Goal: Task Accomplishment & Management: Manage account settings

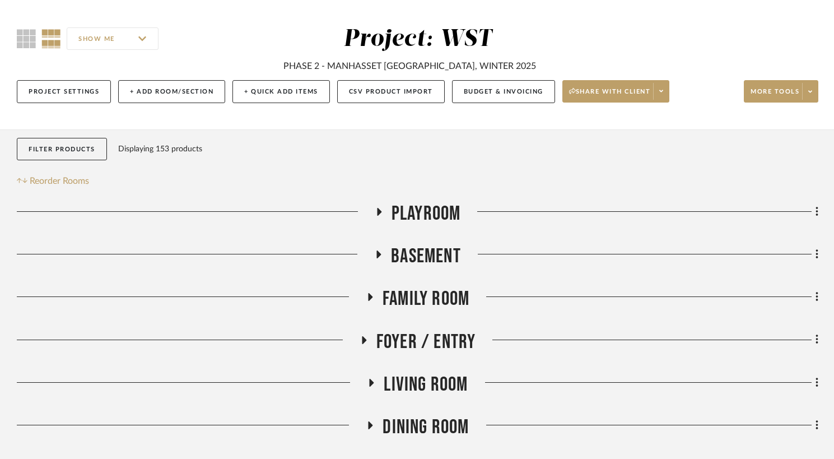
click at [380, 246] on h3 "Basement" at bounding box center [417, 256] width 87 height 24
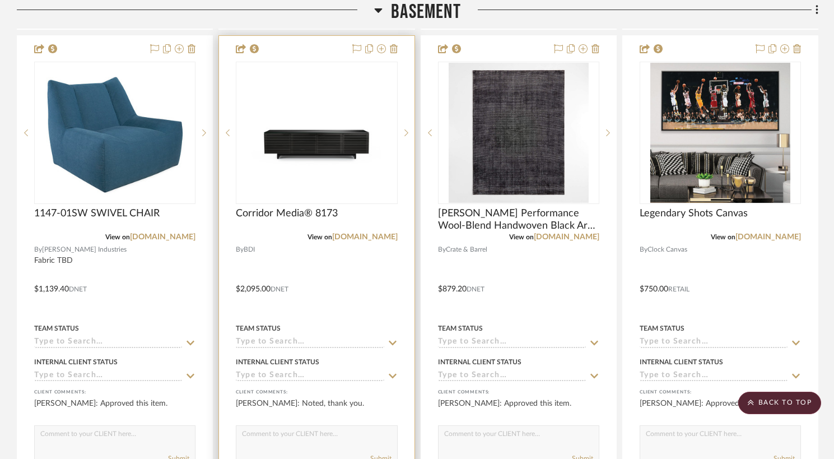
scroll to position [1830, 0]
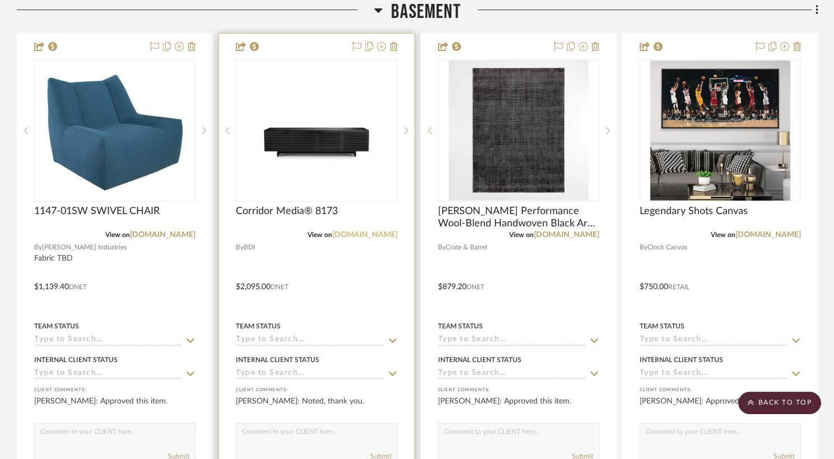
click at [375, 236] on link "[DOMAIN_NAME]" at bounding box center [365, 235] width 66 height 8
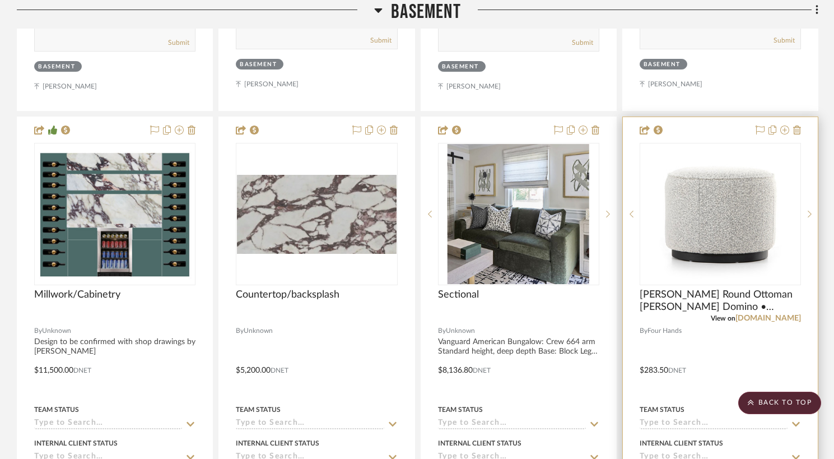
scroll to position [1303, 0]
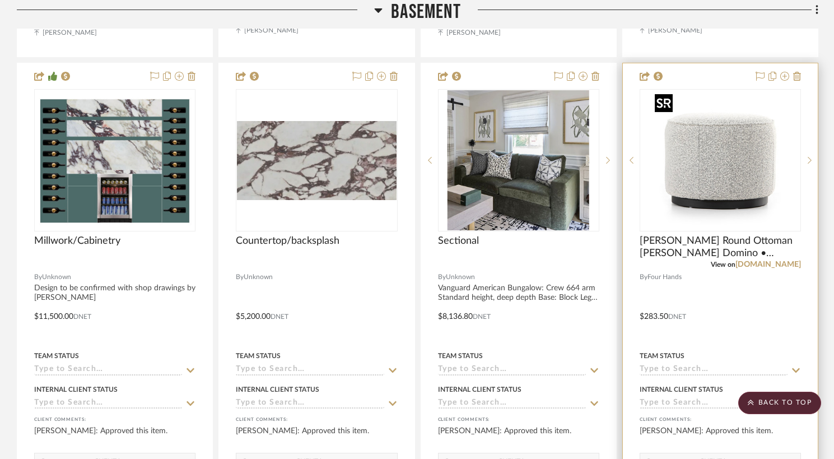
click at [0, 0] on img at bounding box center [0, 0] width 0 height 0
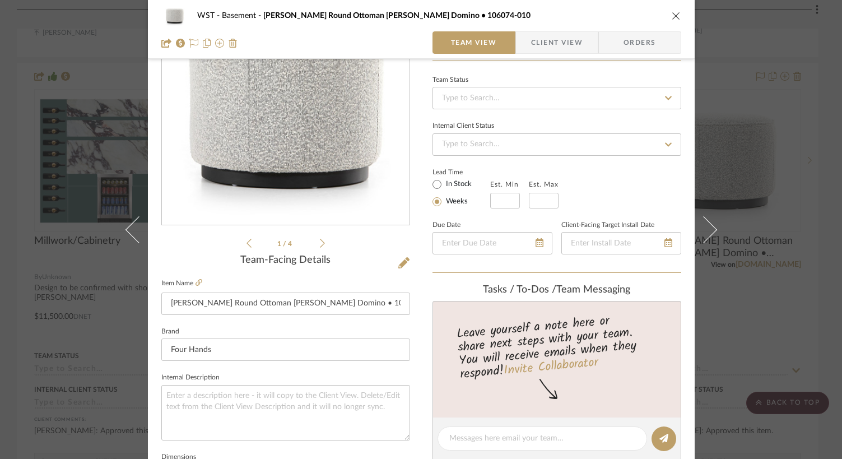
scroll to position [123, 0]
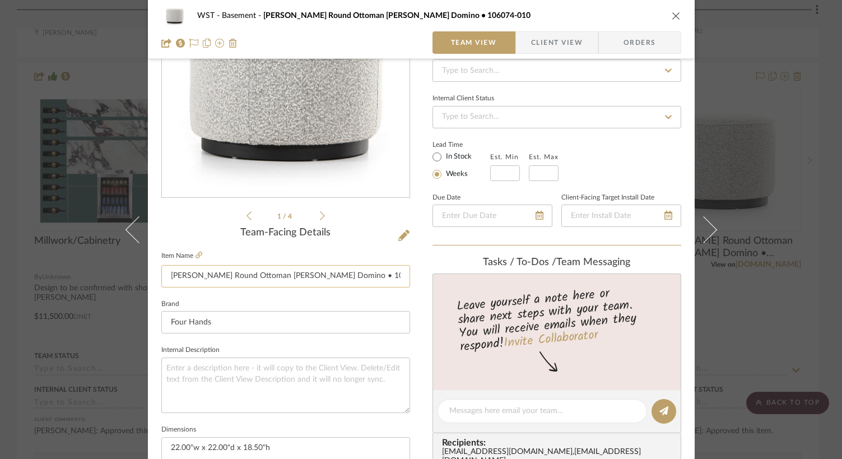
drag, startPoint x: 356, startPoint y: 282, endPoint x: 307, endPoint y: 280, distance: 49.3
click at [307, 280] on input "[PERSON_NAME] Round Ottoman [PERSON_NAME] Domino • 106074-010" at bounding box center [285, 276] width 249 height 22
paste input "119-06"
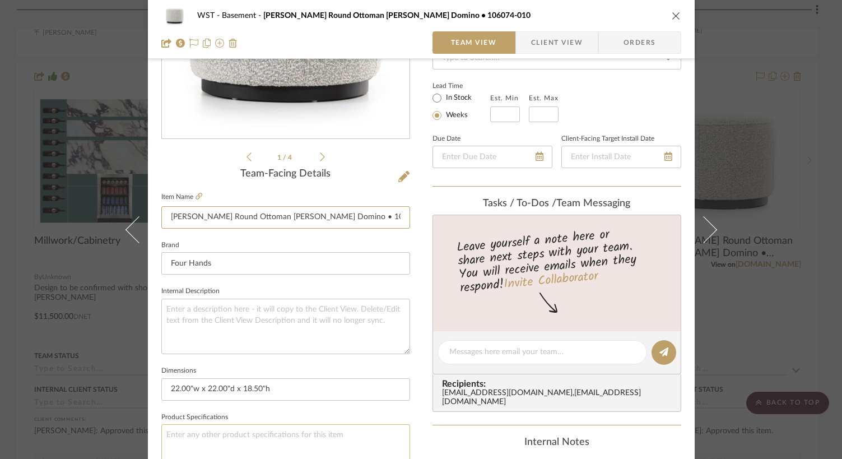
scroll to position [246, 0]
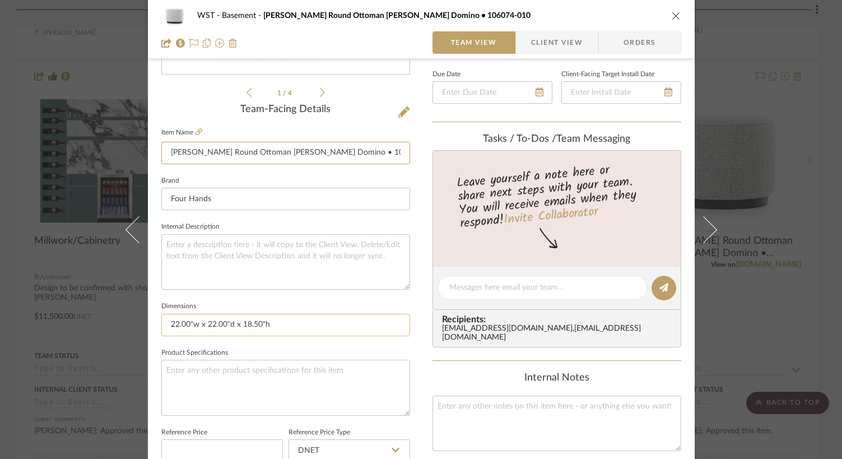
type input "[PERSON_NAME] Round Ottoman [PERSON_NAME] Domino • 106119-060"
drag, startPoint x: 278, startPoint y: 323, endPoint x: 152, endPoint y: 315, distance: 125.7
click at [150, 322] on div "WST Basement [PERSON_NAME] Round Ottoman [PERSON_NAME] Domino • 106074-010 Team…" at bounding box center [421, 279] width 547 height 1035
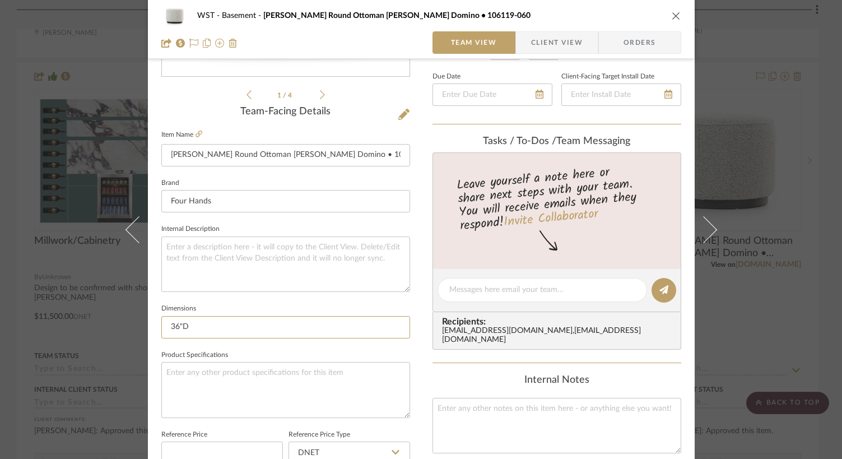
type input "36"D"
drag, startPoint x: 193, startPoint y: 327, endPoint x: 147, endPoint y: 324, distance: 46.0
click at [148, 324] on div "WST Basement [PERSON_NAME] Round Ottoman [PERSON_NAME] Domino • 106119-060 Team…" at bounding box center [421, 282] width 547 height 1035
paste input ".00"w x 36.00"d x 14.50"h"
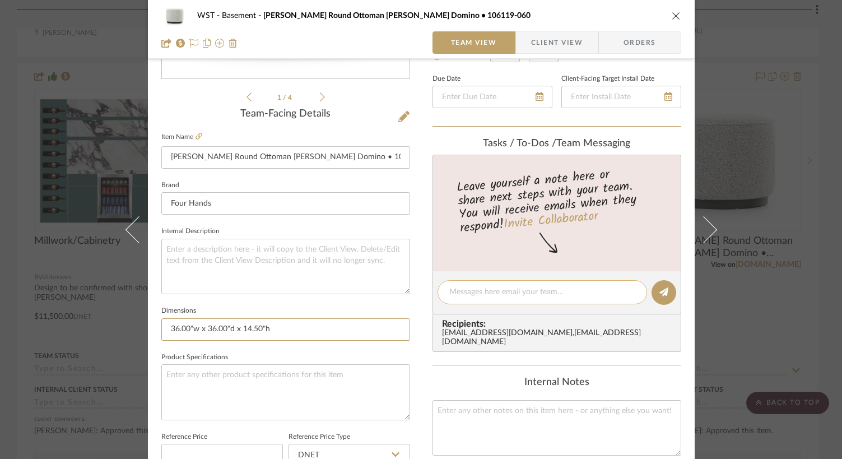
type input "36.00"w x 36.00"d x 14.50"h"
click at [469, 295] on textarea at bounding box center [542, 292] width 186 height 12
type textarea "ended up going with the 36" size"
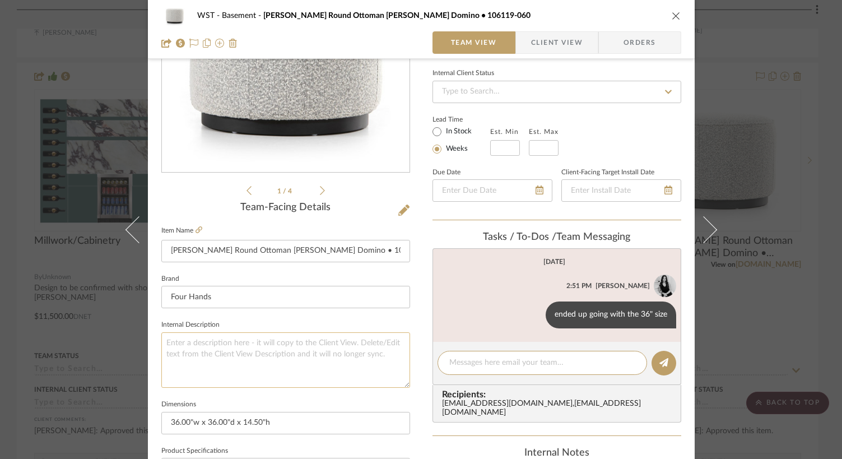
scroll to position [0, 0]
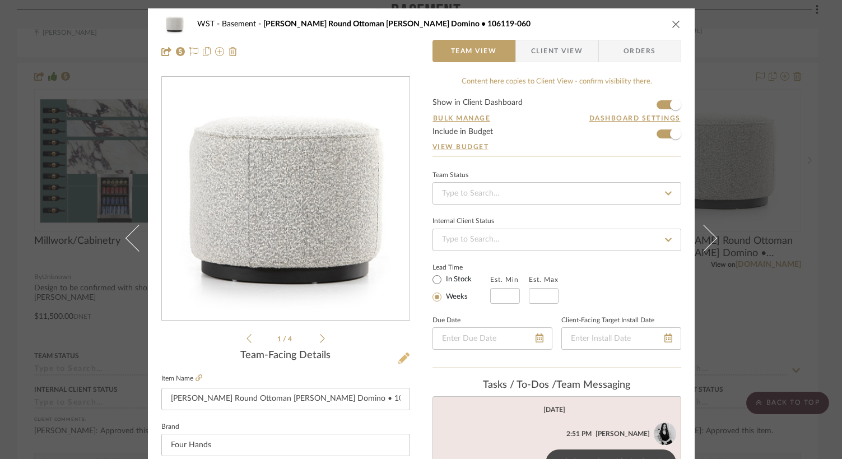
click at [398, 361] on icon at bounding box center [403, 357] width 11 height 11
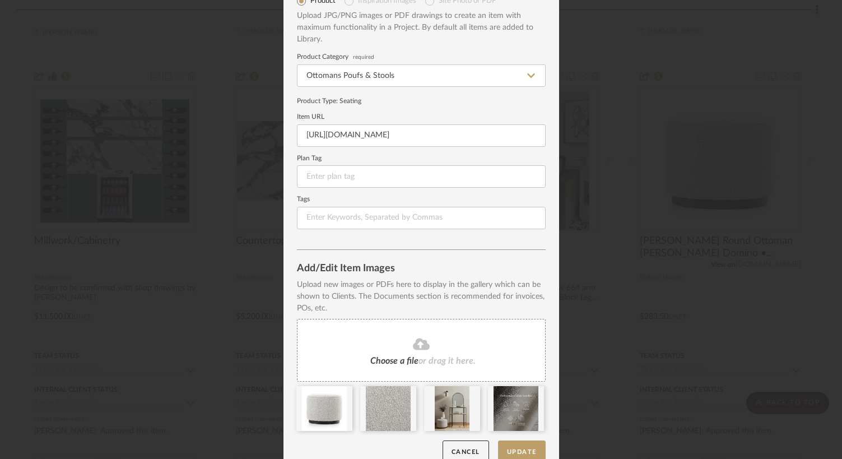
scroll to position [75, 0]
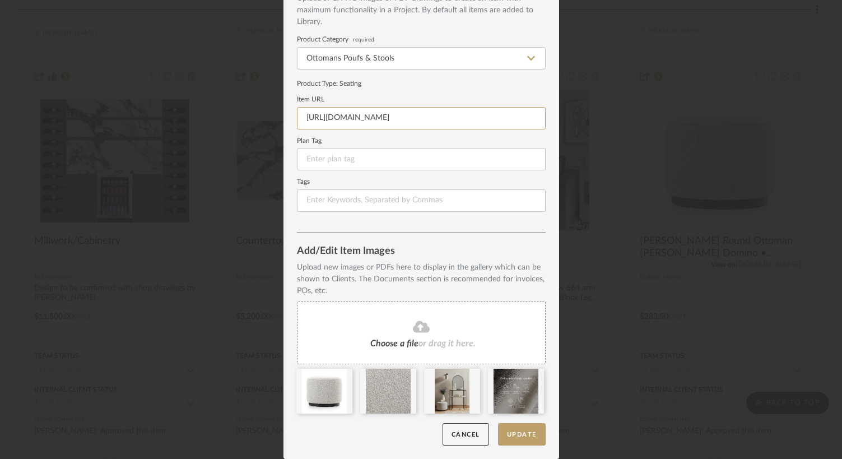
drag, startPoint x: 468, startPoint y: 117, endPoint x: 201, endPoint y: 133, distance: 267.7
click at [201, 133] on div "Edit Item Item Type Product Inspiration Images Site Photo or PDF Upload JPG/PNG…" at bounding box center [421, 229] width 842 height 459
drag, startPoint x: 484, startPoint y: 119, endPoint x: 239, endPoint y: 119, distance: 244.8
click at [239, 119] on div "Edit Item Item Type Product Inspiration Images Site Photo or PDF Upload JPG/PNG…" at bounding box center [421, 229] width 842 height 459
paste input "119-018"
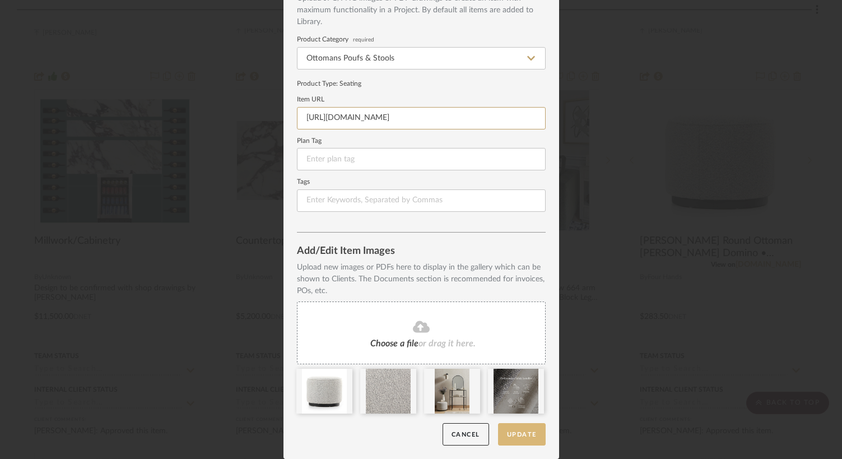
type input "[URL][DOMAIN_NAME]"
click at [523, 436] on button "Update" at bounding box center [522, 434] width 48 height 23
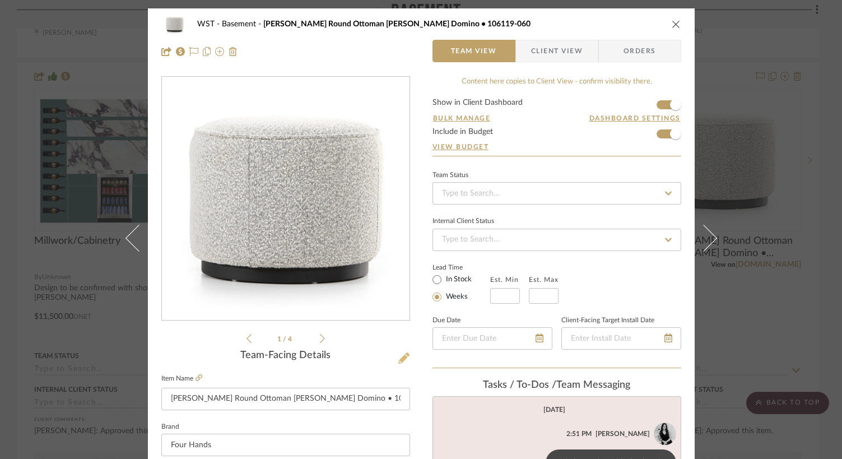
click at [398, 364] on icon at bounding box center [403, 357] width 11 height 11
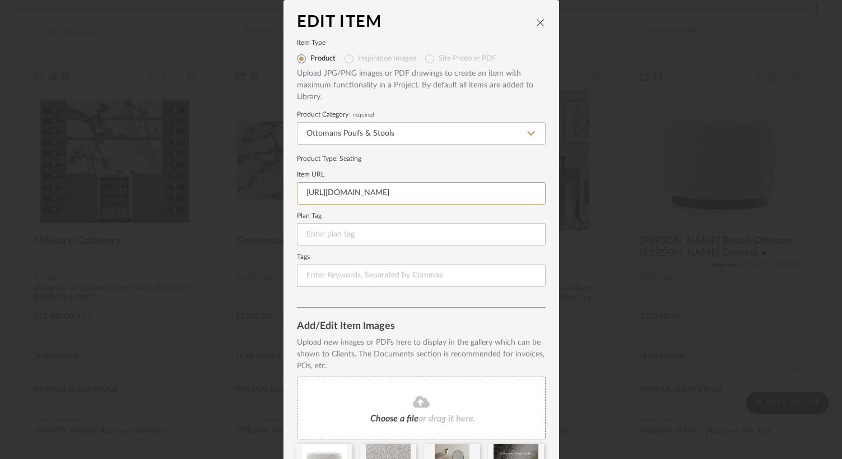
drag, startPoint x: 466, startPoint y: 199, endPoint x: 272, endPoint y: 190, distance: 194.0
click at [272, 190] on div "Edit Item Item Type Product Inspiration Images Site Photo or PDF Upload JPG/PNG…" at bounding box center [421, 229] width 842 height 459
paste input "06"
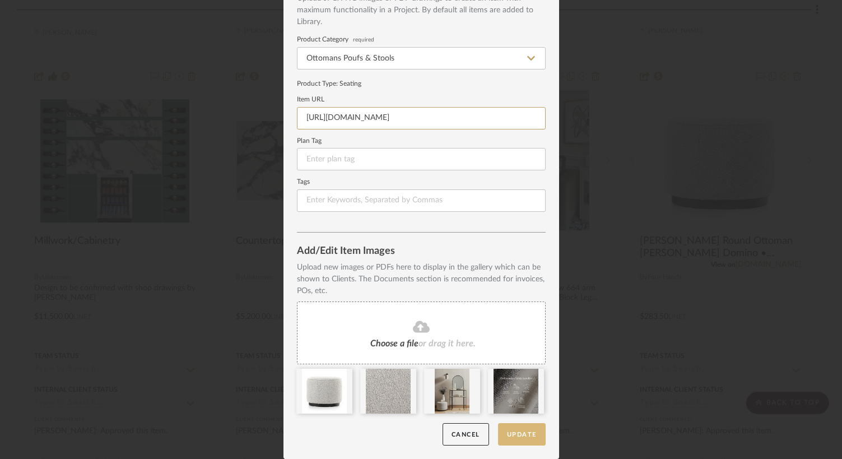
type input "[URL][DOMAIN_NAME]"
click at [514, 440] on button "Update" at bounding box center [522, 434] width 48 height 23
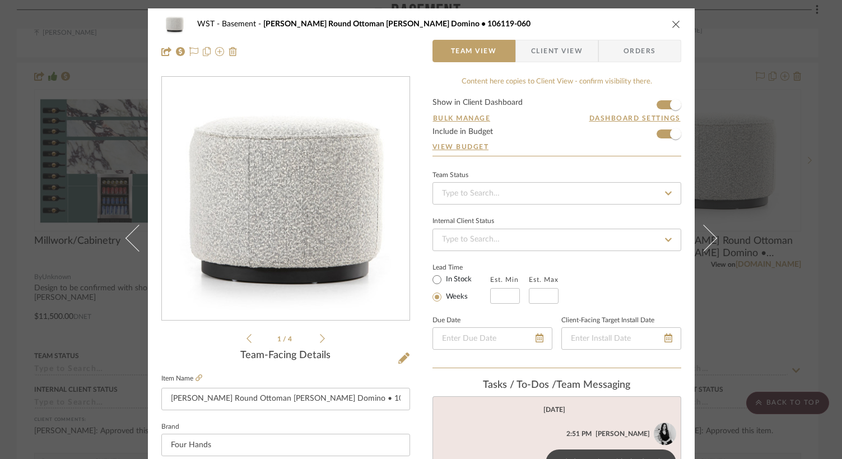
click at [673, 22] on icon "close" at bounding box center [676, 24] width 9 height 9
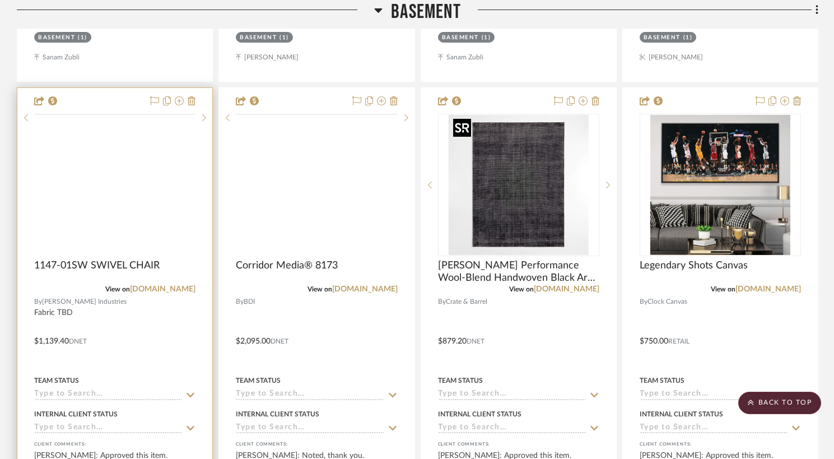
scroll to position [1776, 0]
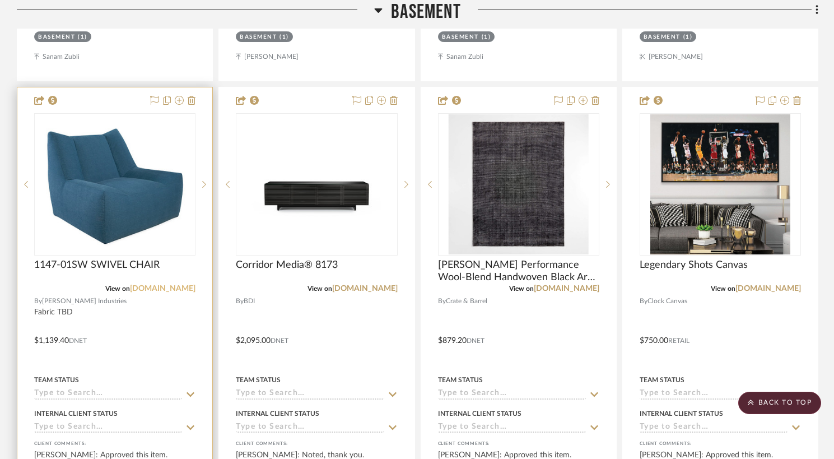
click at [148, 287] on link "[DOMAIN_NAME]" at bounding box center [163, 289] width 66 height 8
click at [94, 220] on img "0" at bounding box center [114, 184] width 159 height 127
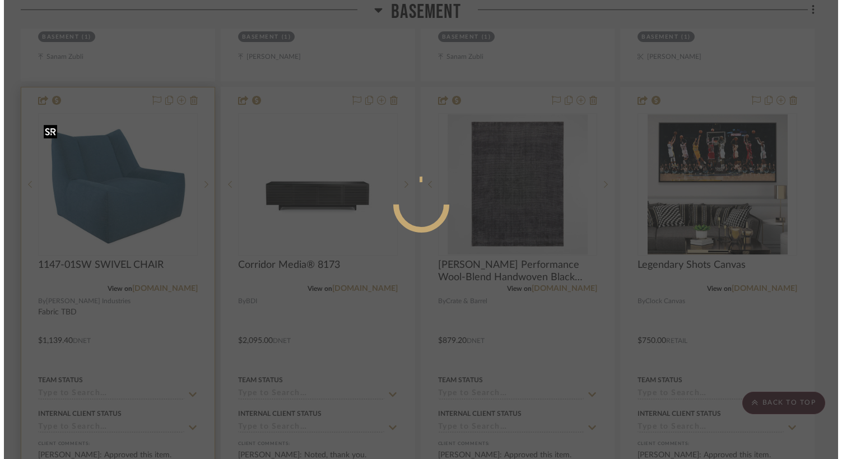
scroll to position [0, 0]
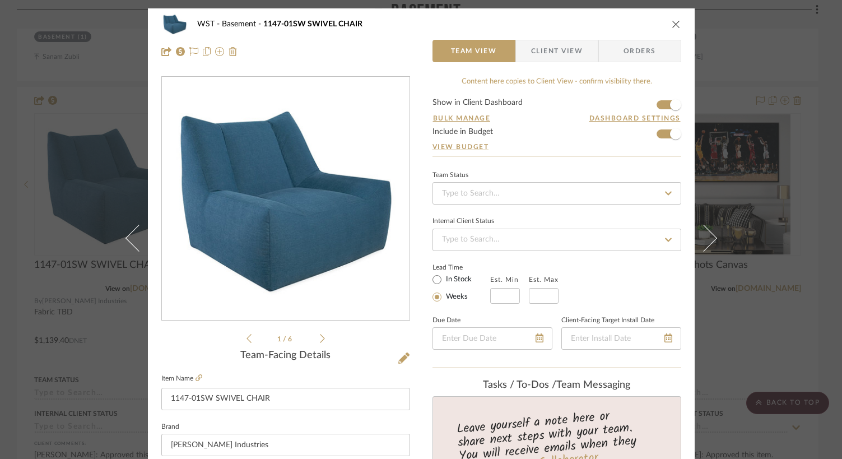
click at [320, 338] on icon at bounding box center [322, 338] width 5 height 10
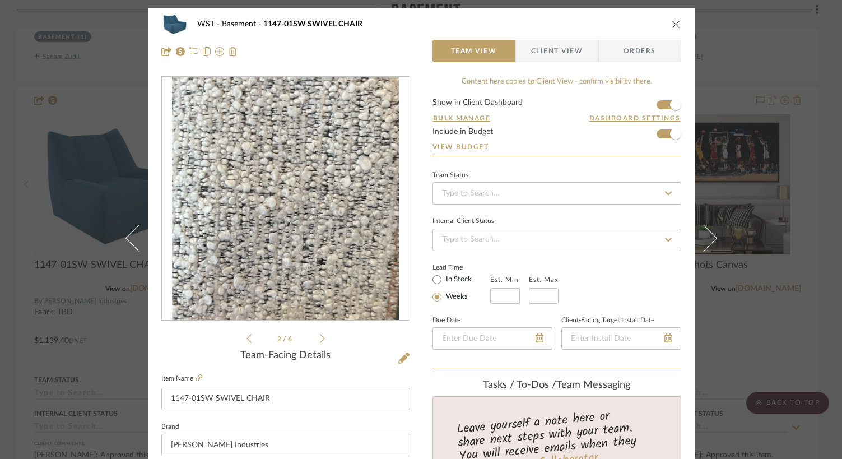
click at [320, 338] on icon at bounding box center [322, 338] width 5 height 10
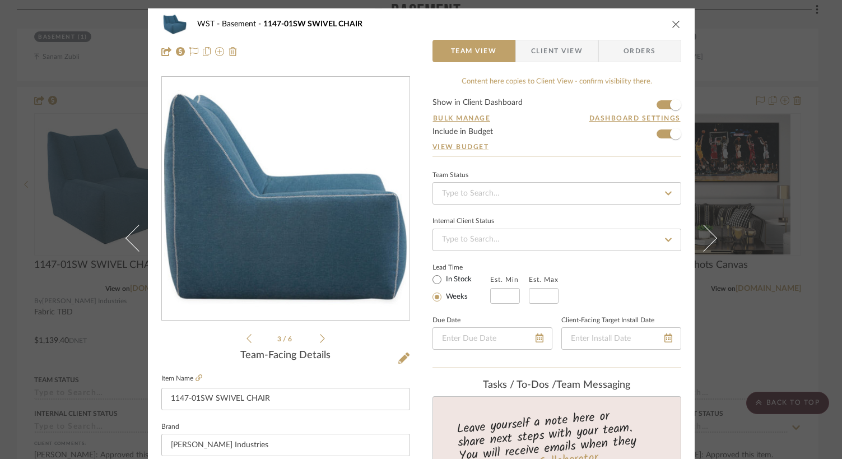
click at [320, 338] on icon at bounding box center [322, 338] width 5 height 10
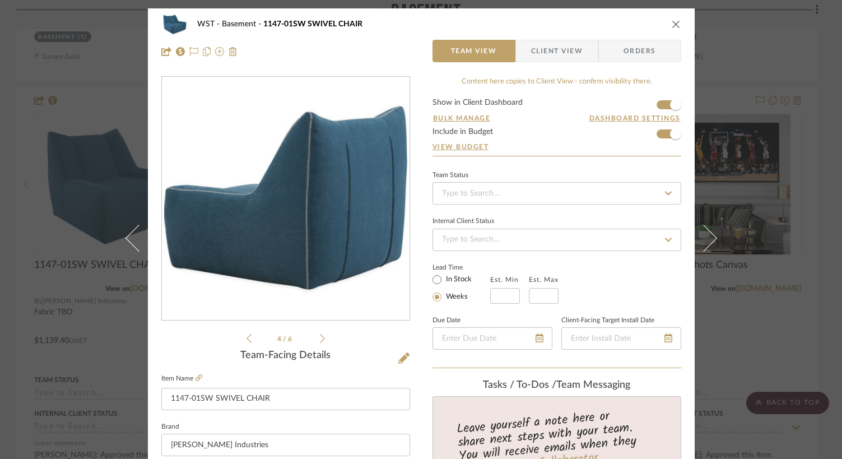
click at [320, 338] on icon at bounding box center [322, 338] width 5 height 10
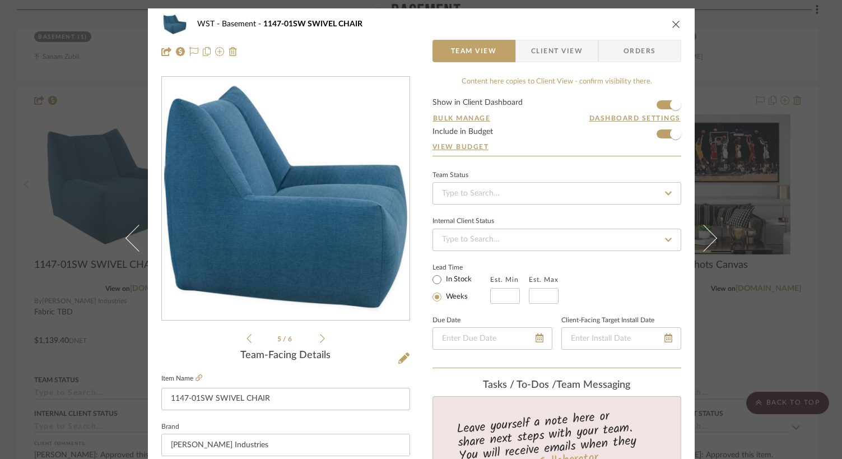
click at [320, 338] on icon at bounding box center [322, 338] width 5 height 10
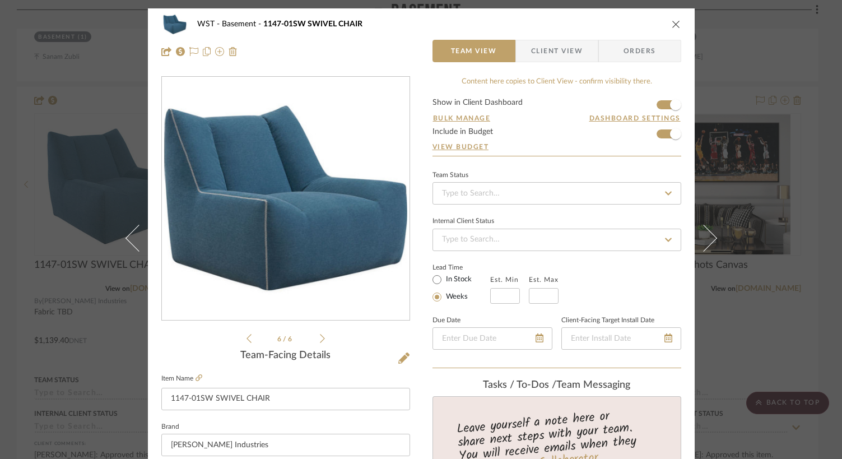
click at [320, 338] on icon at bounding box center [322, 338] width 5 height 10
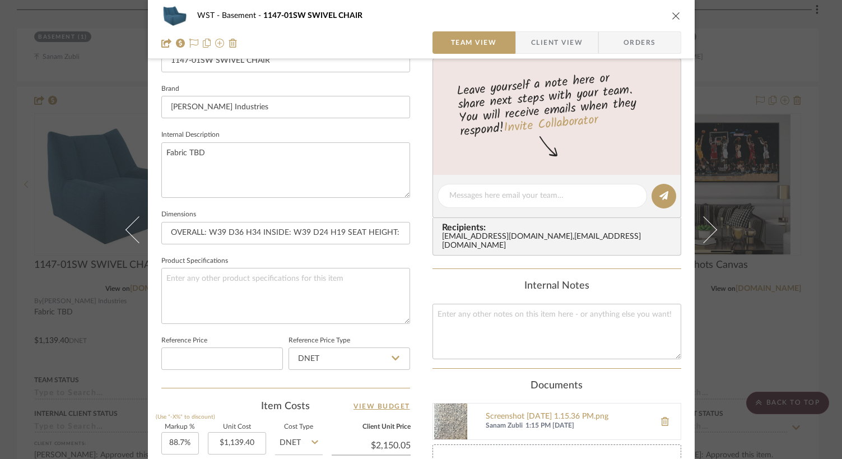
scroll to position [356, 0]
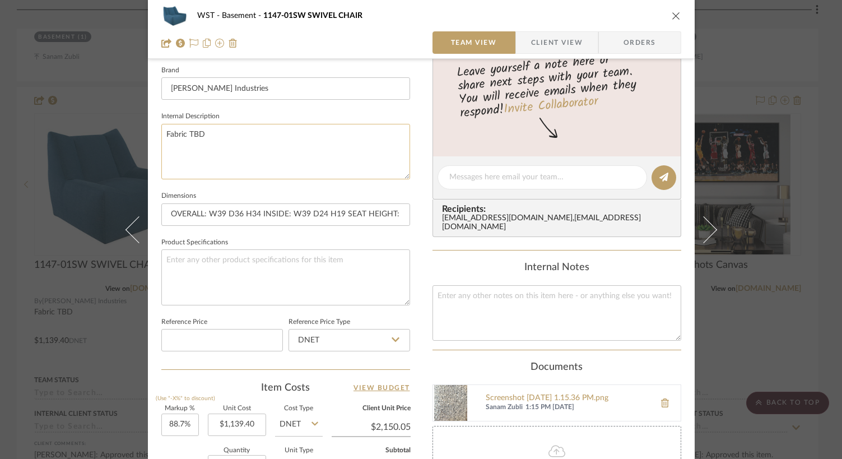
click at [192, 152] on textarea "Fabric TBD" at bounding box center [285, 151] width 249 height 55
click at [202, 133] on textarea "Fabric TBD" at bounding box center [285, 151] width 249 height 55
drag, startPoint x: 201, startPoint y: 138, endPoint x: 185, endPoint y: 137, distance: 15.1
click at [185, 137] on textarea "Fabric TBD" at bounding box center [285, 151] width 249 height 55
type textarea "Fabric Village Pebble"
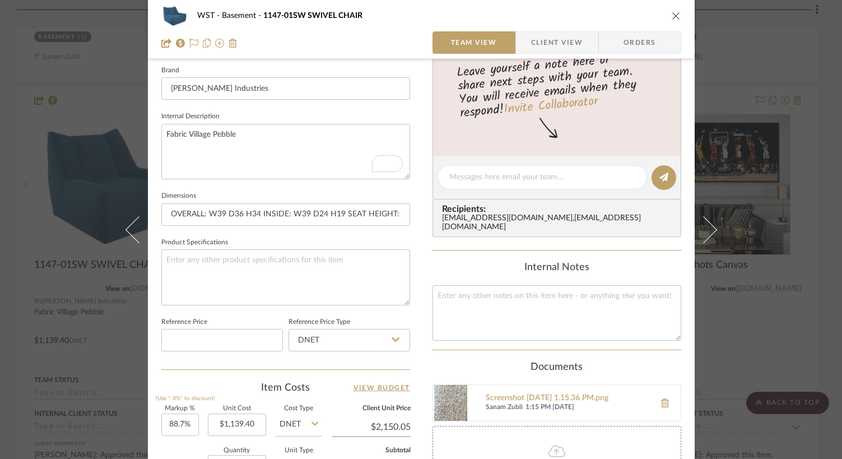
click at [551, 444] on icon at bounding box center [556, 450] width 17 height 13
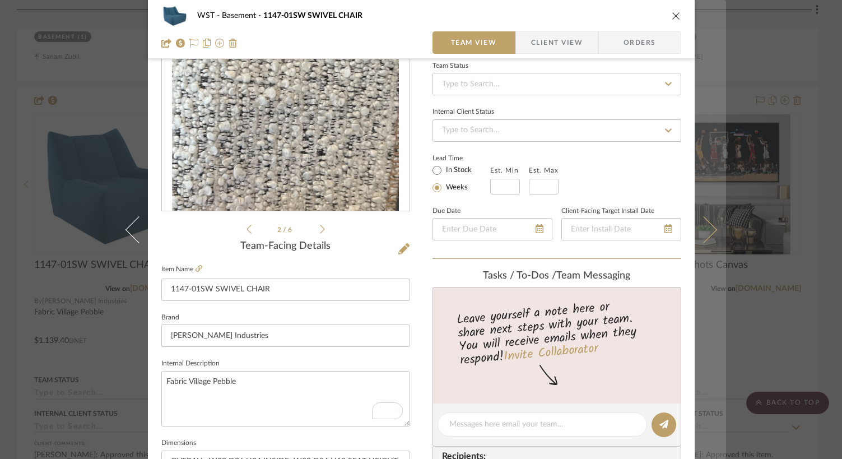
scroll to position [100, 0]
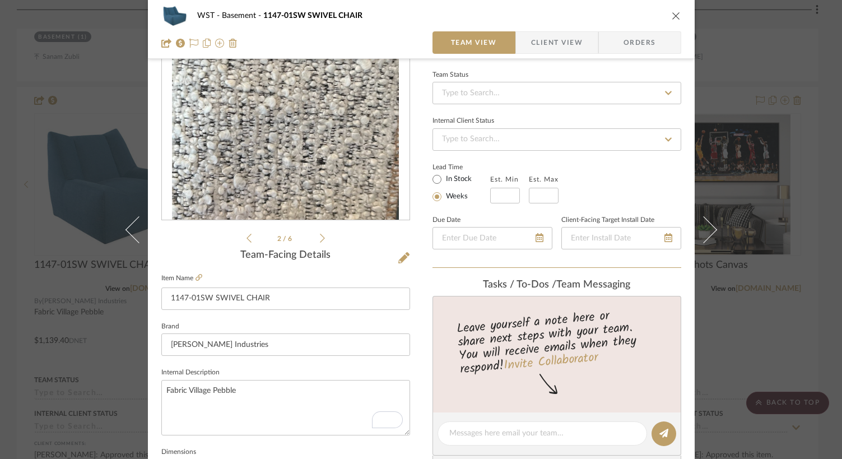
click at [671, 15] on button "close" at bounding box center [676, 16] width 10 height 10
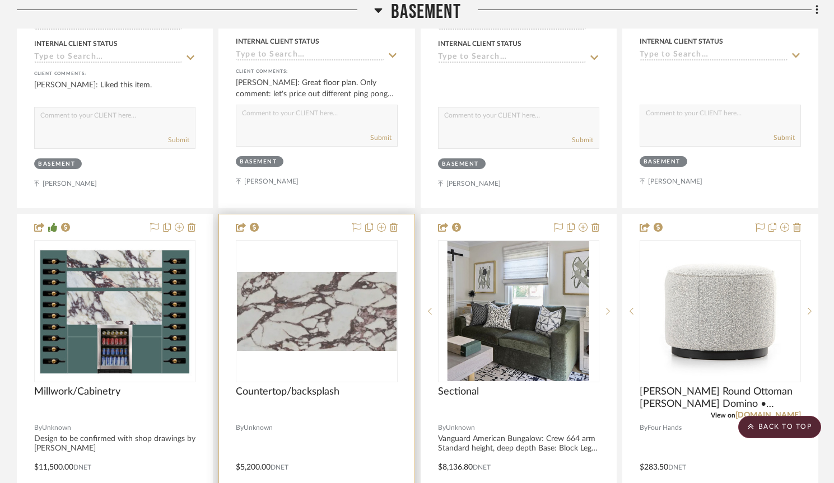
scroll to position [1143, 0]
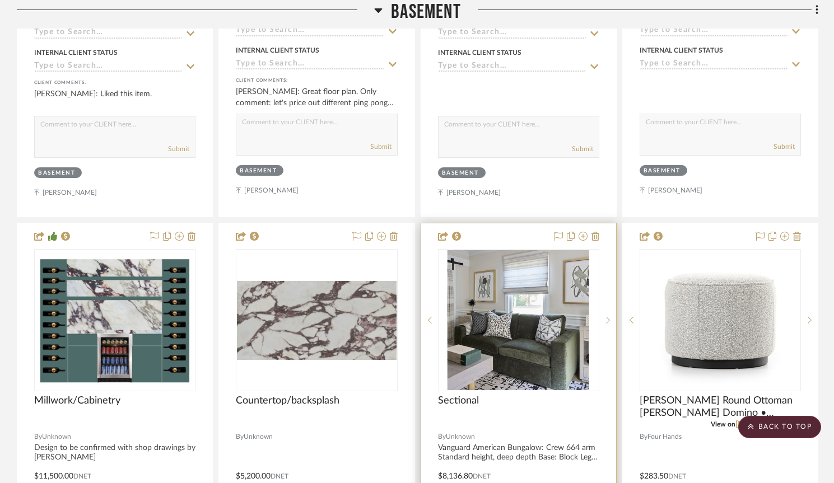
click at [503, 353] on img "0" at bounding box center [519, 320] width 142 height 140
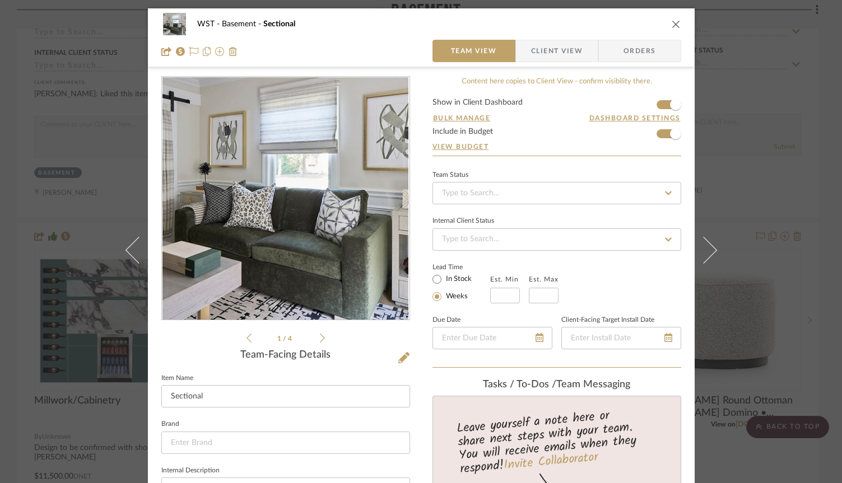
scroll to position [339, 0]
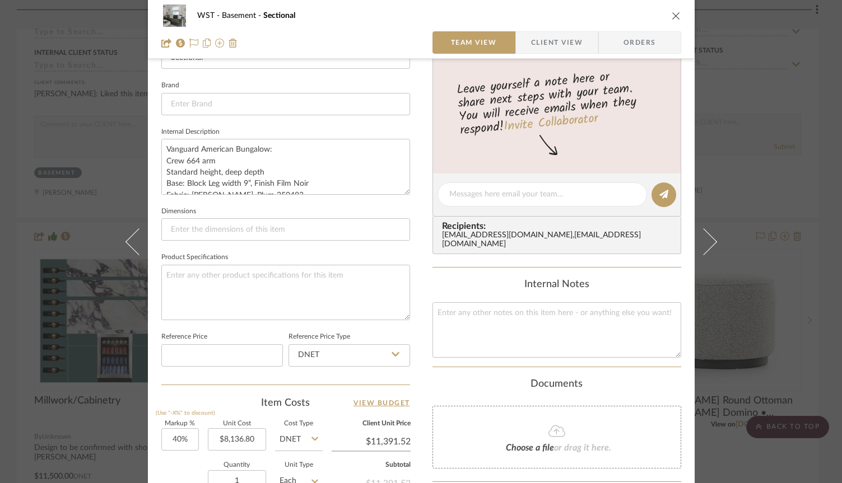
click at [548, 425] on icon at bounding box center [556, 431] width 17 height 13
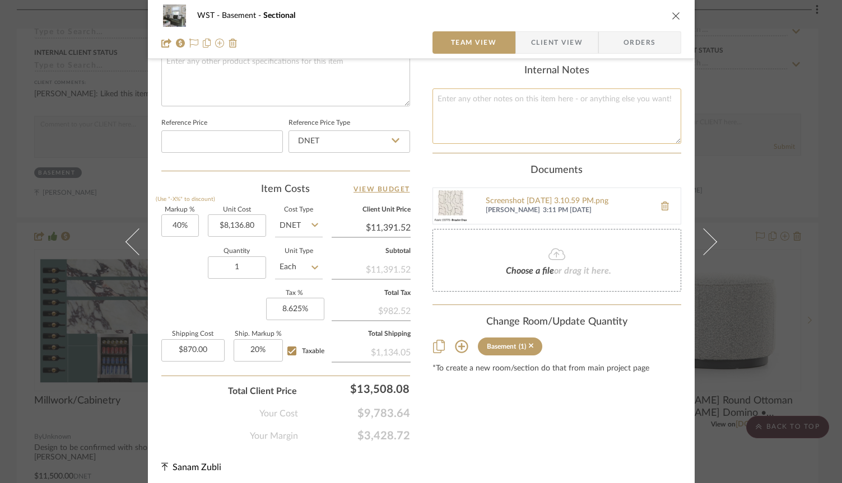
scroll to position [557, 0]
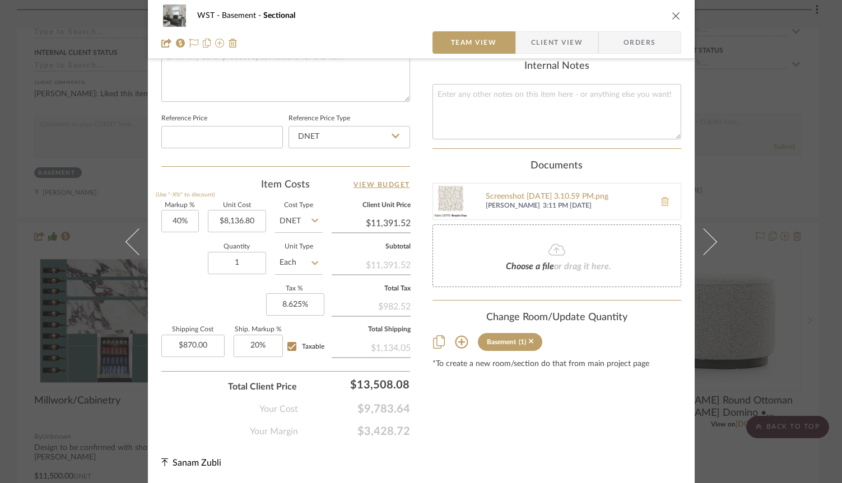
click at [661, 197] on icon at bounding box center [665, 201] width 8 height 9
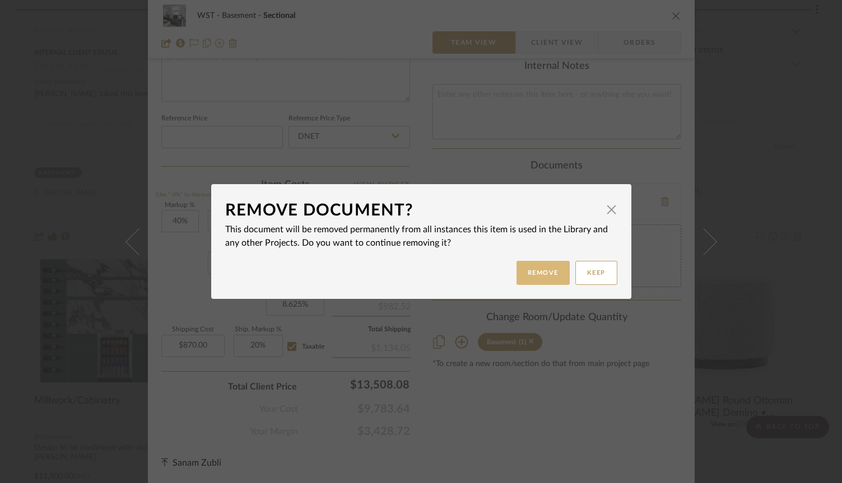
click at [537, 272] on button "Remove" at bounding box center [542, 273] width 53 height 24
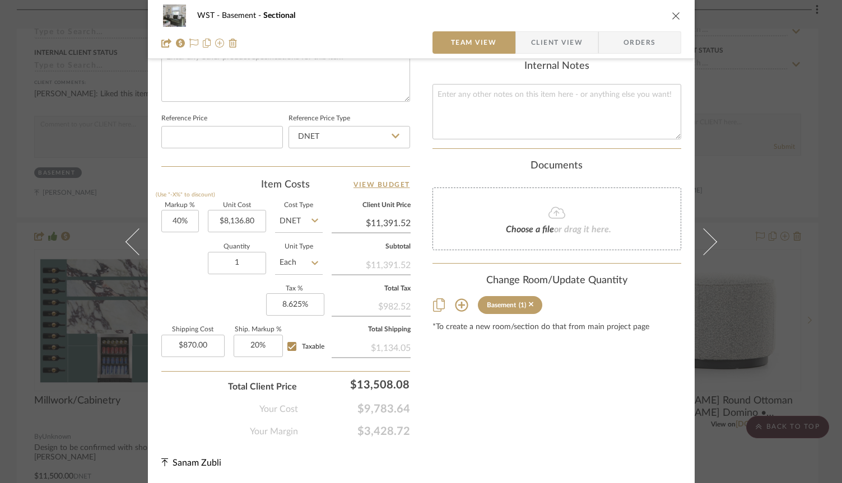
click at [554, 225] on span "or drag it here." at bounding box center [582, 229] width 57 height 9
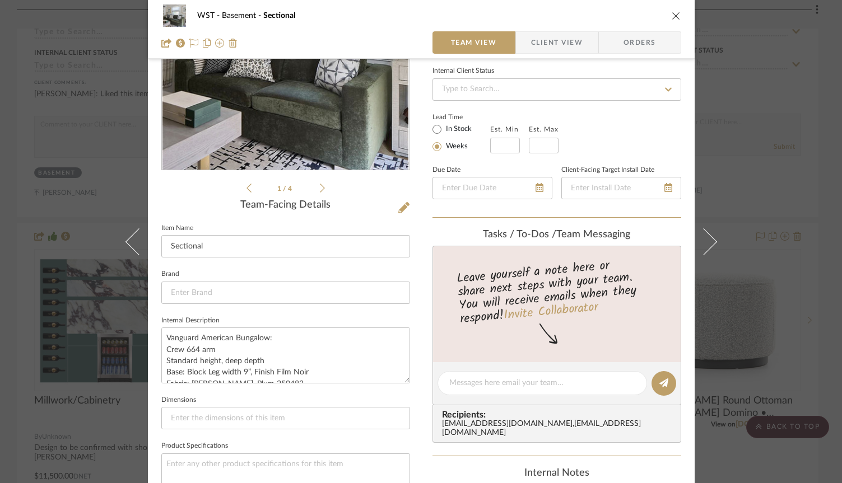
scroll to position [151, 0]
click at [163, 350] on textarea "Vanguard American Bungalow: Crew 664 arm Standard height, deep depth Base: Bloc…" at bounding box center [285, 354] width 249 height 55
click at [164, 350] on textarea "Vanguard American Bungalow: Crew 664 arm Standard height, deep depth Base: Bloc…" at bounding box center [285, 354] width 249 height 55
click at [194, 351] on textarea "Vanguard American Bungalow: Crew 664 arm Standard height, deep depth Base: Bloc…" at bounding box center [285, 354] width 249 height 55
drag, startPoint x: 185, startPoint y: 351, endPoint x: 162, endPoint y: 352, distance: 23.0
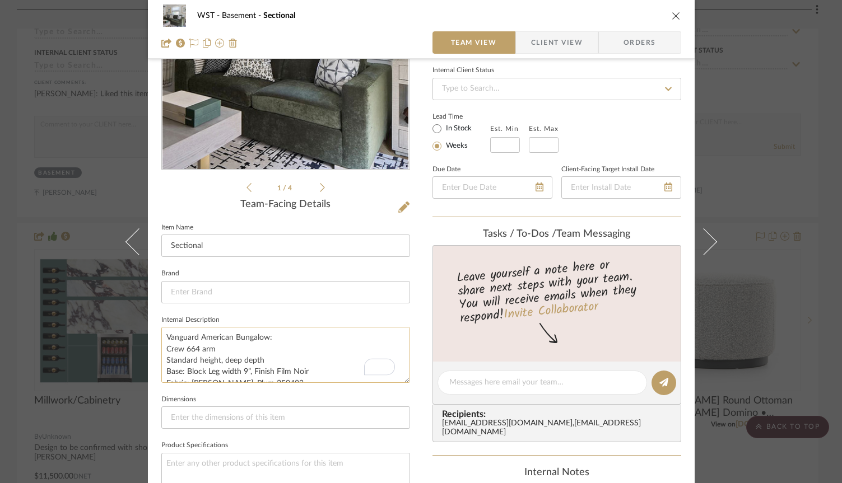
click at [162, 352] on textarea "Vanguard American Bungalow: Crew 664 arm Standard height, deep depth Base: Bloc…" at bounding box center [285, 354] width 249 height 55
type textarea "Vanguard American Bungalow: [PERSON_NAME] A arm Standard height, deep depth Bas…"
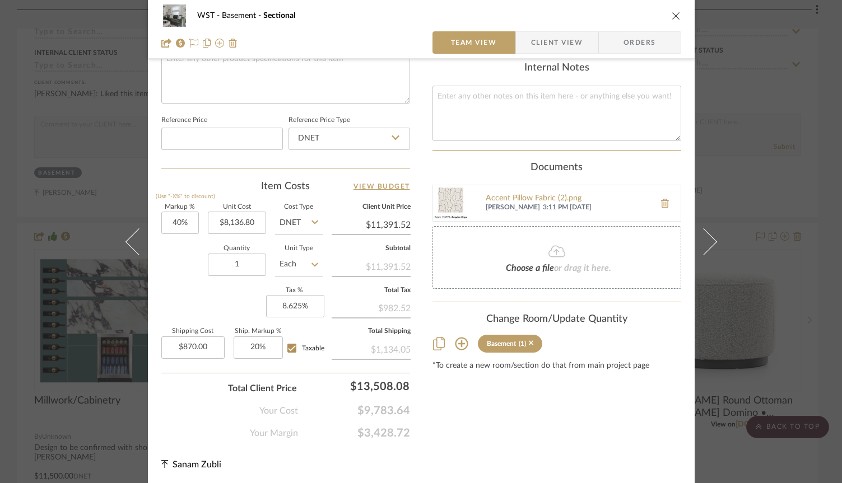
scroll to position [557, 0]
click at [519, 243] on fa-icon at bounding box center [557, 250] width 102 height 15
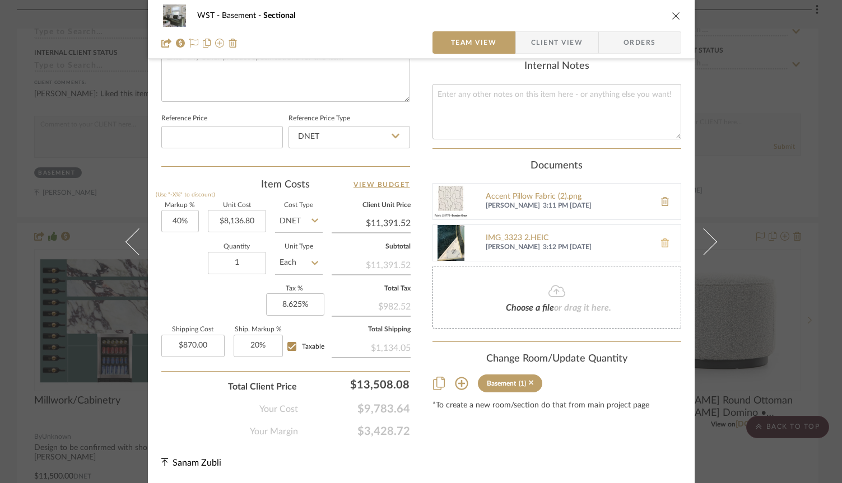
click at [661, 239] on icon at bounding box center [665, 243] width 8 height 9
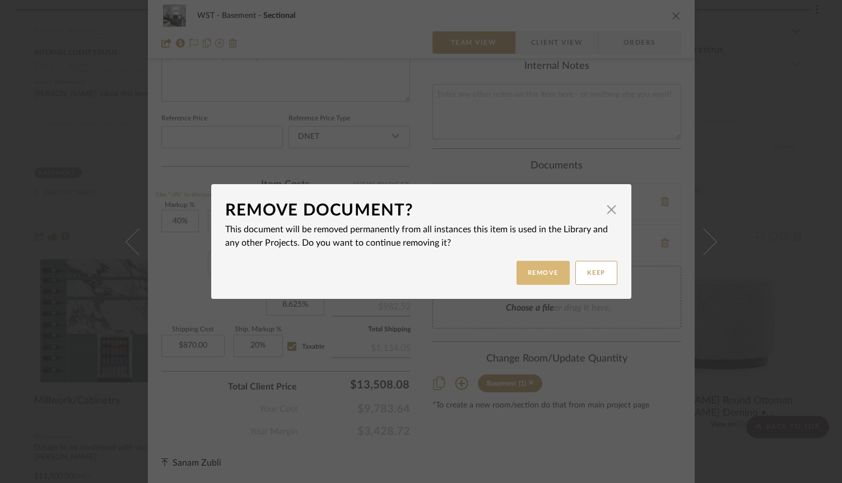
click at [545, 277] on button "Remove" at bounding box center [542, 273] width 53 height 24
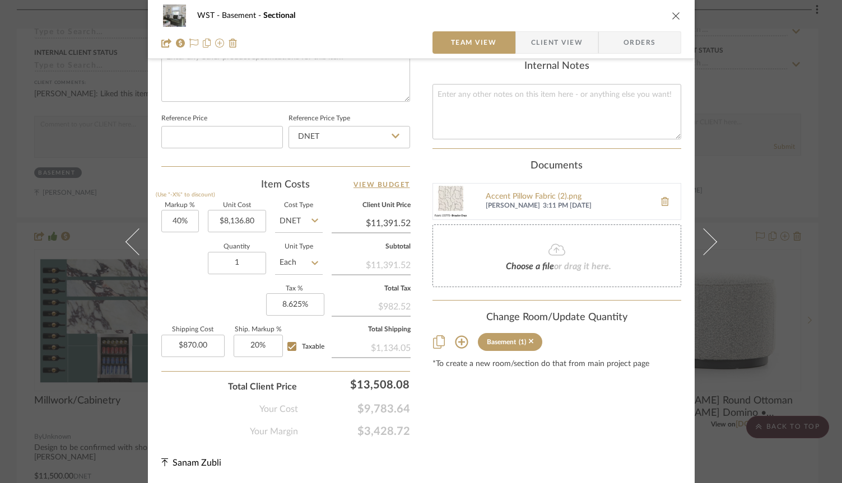
click at [550, 243] on icon at bounding box center [556, 249] width 17 height 13
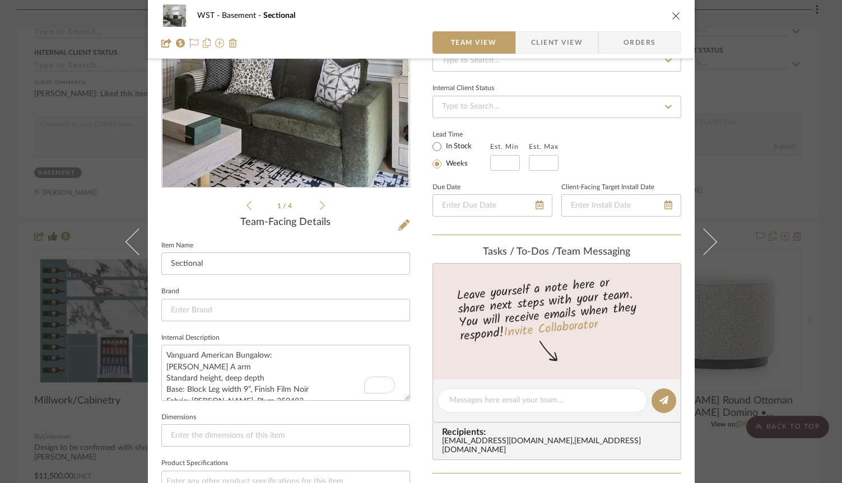
scroll to position [47, 0]
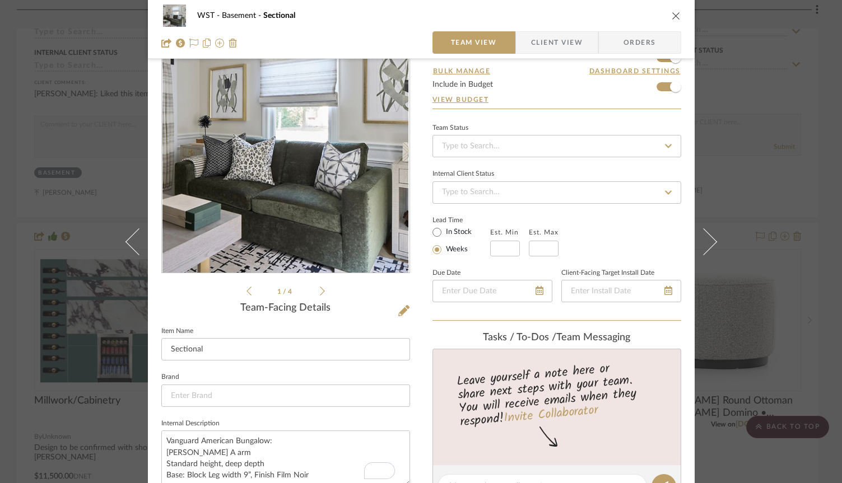
click at [672, 15] on icon "close" at bounding box center [676, 15] width 9 height 9
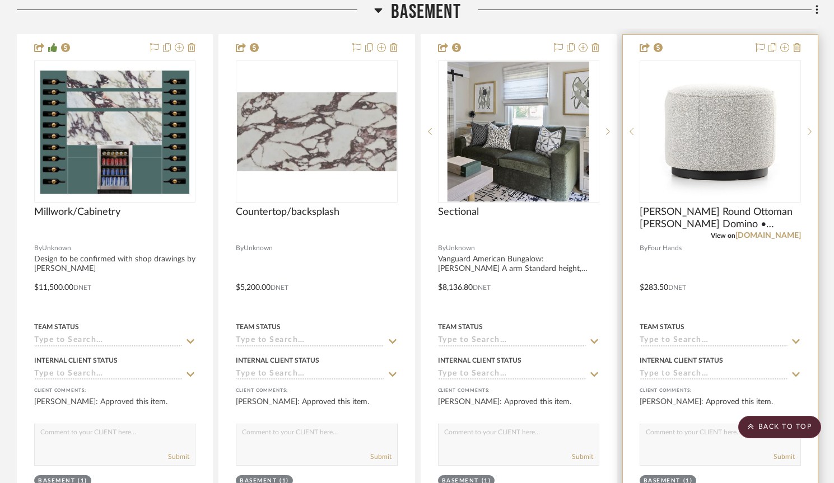
scroll to position [1361, 0]
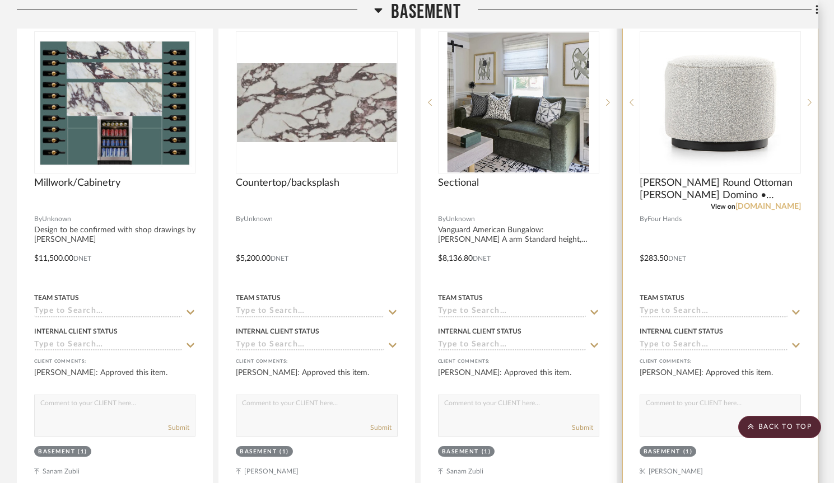
click at [772, 207] on link "[DOMAIN_NAME]" at bounding box center [768, 207] width 66 height 8
click at [696, 119] on img "0" at bounding box center [720, 102] width 140 height 140
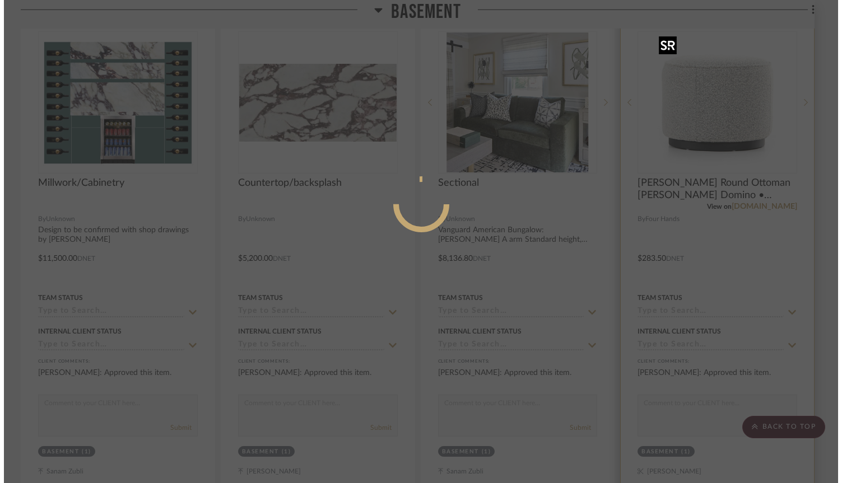
scroll to position [0, 0]
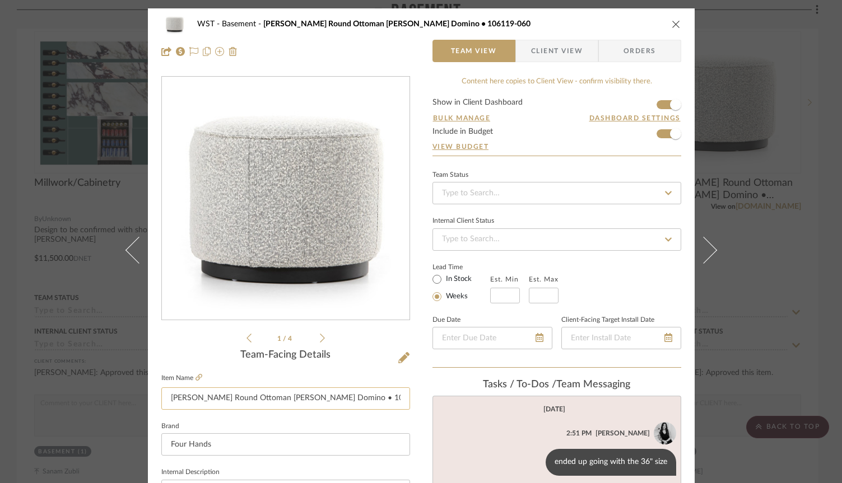
drag, startPoint x: 353, startPoint y: 402, endPoint x: 308, endPoint y: 402, distance: 45.4
click at [308, 402] on input "[PERSON_NAME] Round Ottoman [PERSON_NAME] Domino • 106119-060" at bounding box center [285, 399] width 249 height 22
paste input "06"
type input "[PERSON_NAME] Round Ottoman [PERSON_NAME] Domino • 106119-006"
click at [341, 415] on sr-form-field "Item Name [PERSON_NAME] Round Ottoman [PERSON_NAME] Domino • 106119-006" at bounding box center [285, 395] width 249 height 48
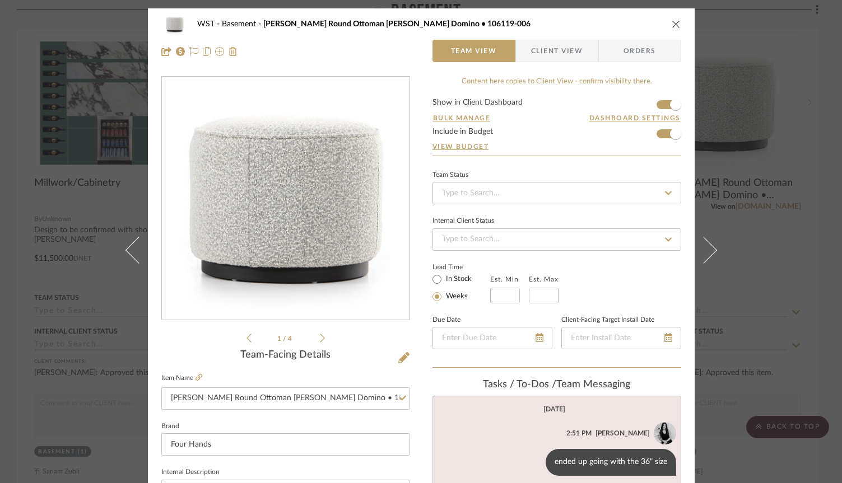
click at [672, 25] on icon "close" at bounding box center [676, 24] width 9 height 9
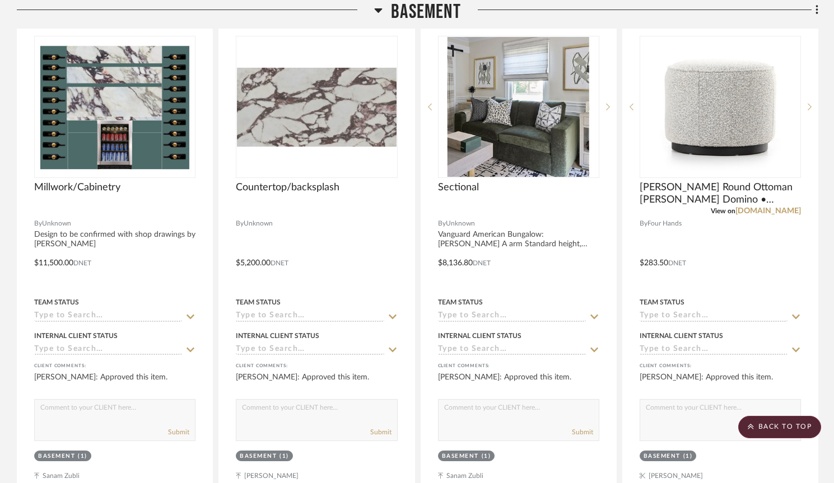
scroll to position [1356, 0]
